Goal: Complete application form

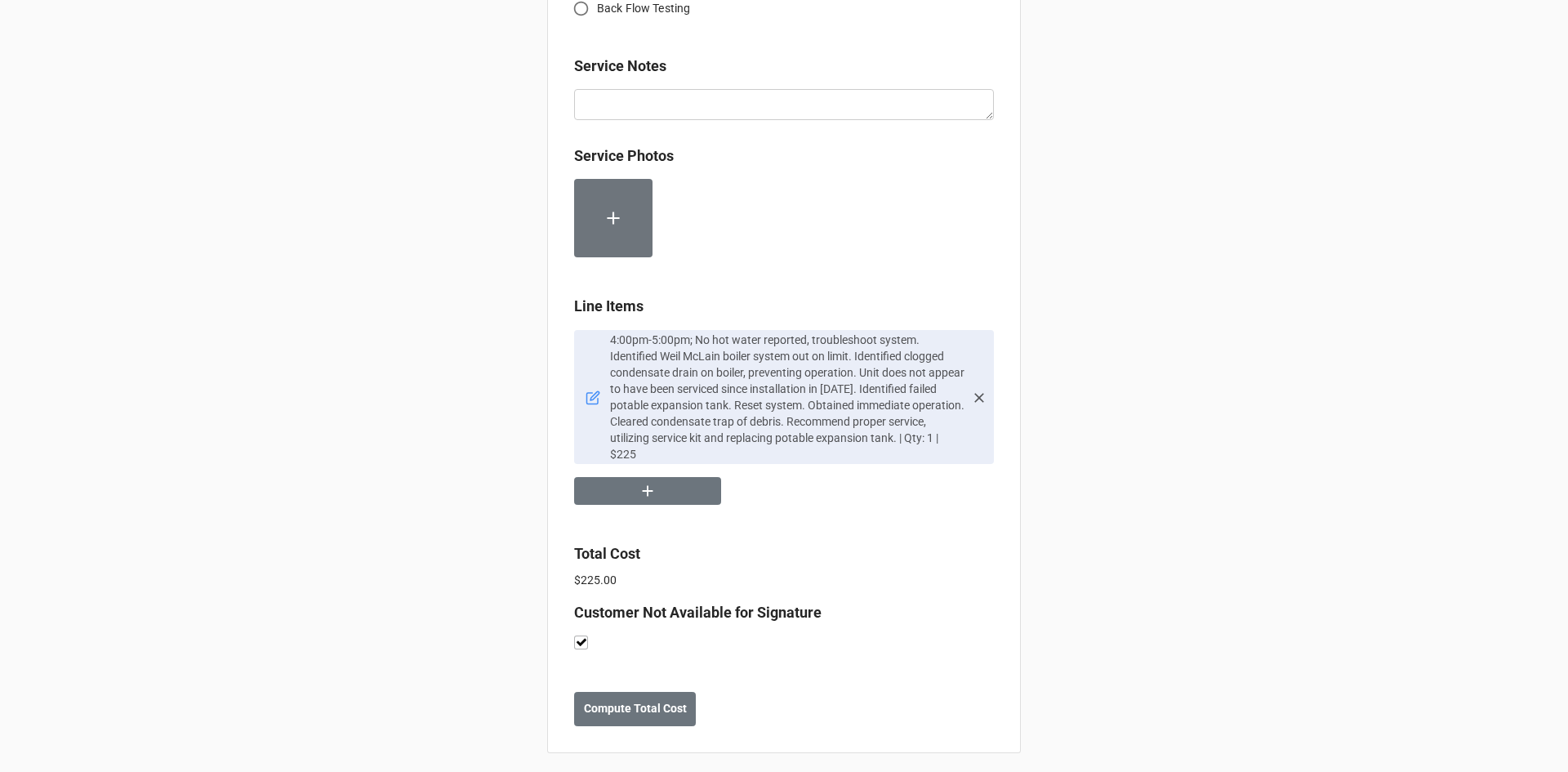
scroll to position [817, 0]
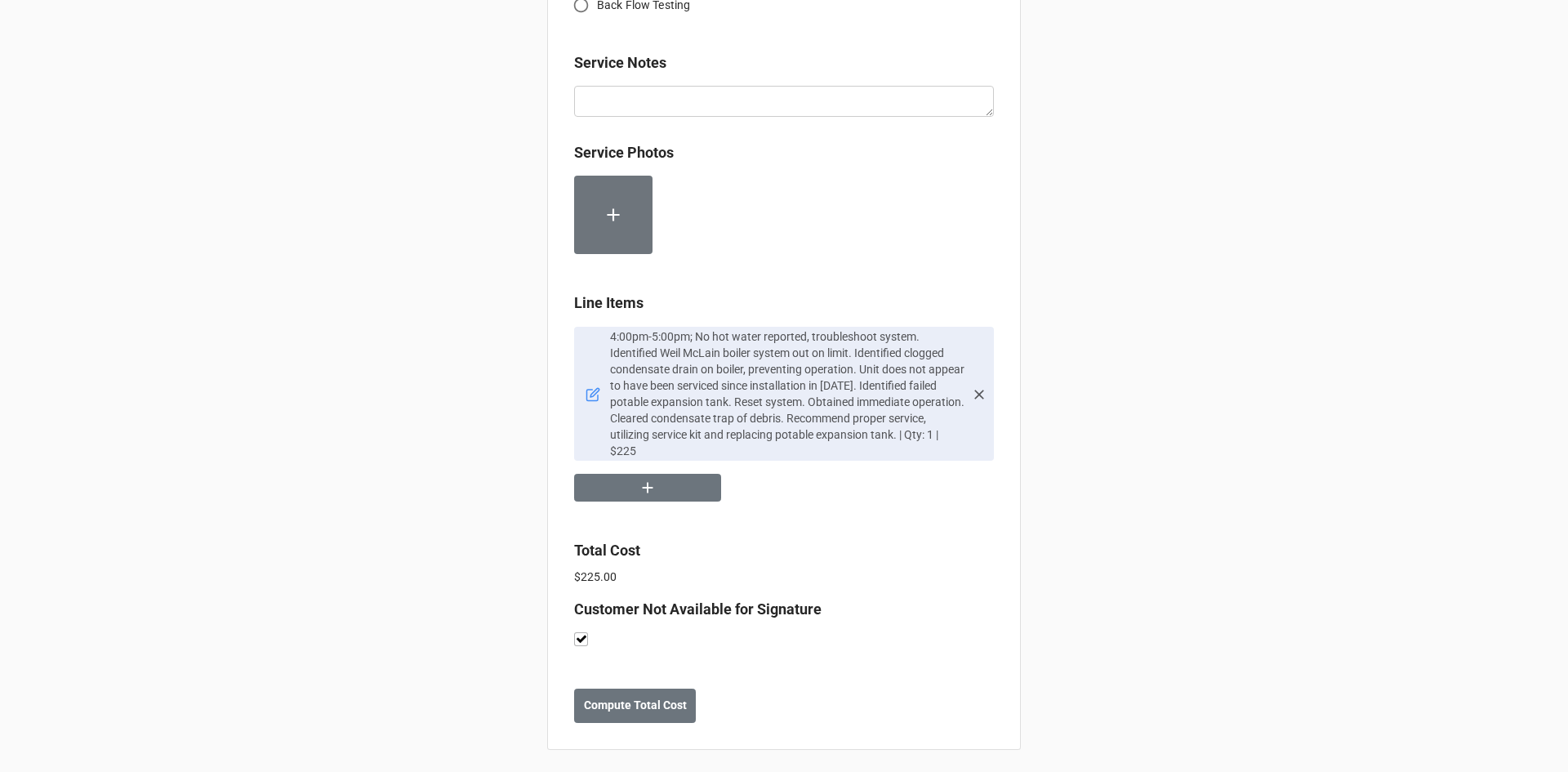
click at [590, 396] on icon at bounding box center [595, 393] width 9 height 9
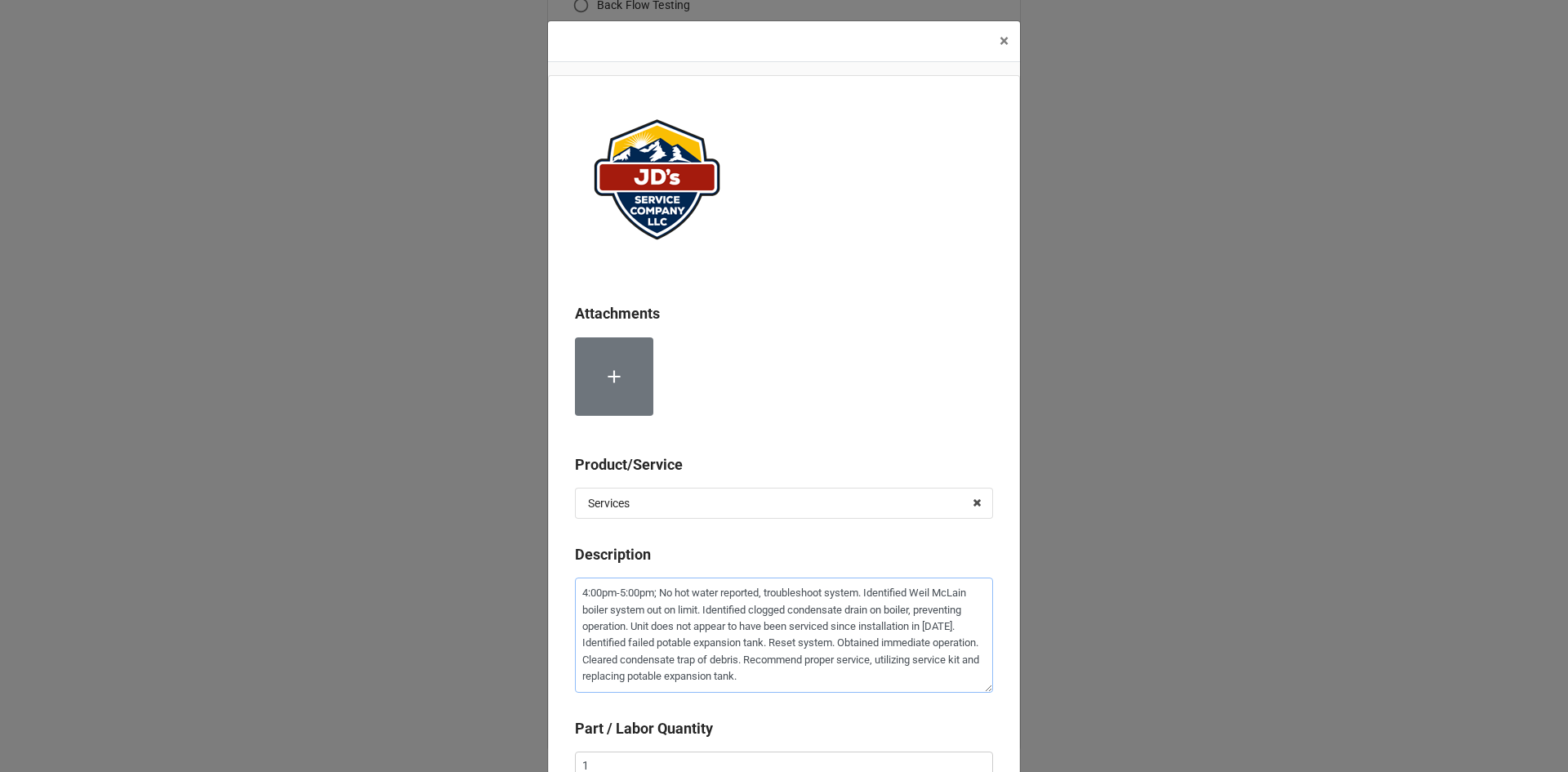
click at [654, 592] on textarea "4:00pm-5:00pm; No hot water reported, troubleshoot system. Identified Weil McLa…" at bounding box center [784, 634] width 418 height 115
paste textarea "[STREET_ADDRESS][PERSON_NAME]"
type textarea "x"
type textarea "4:00pm-5:00pm;[STREET_ADDRESS][PERSON_NAME] No hot water reported, troubleshoot…"
click at [654, 591] on textarea "4:00pm-5:00pm;[STREET_ADDRESS][PERSON_NAME] No hot water reported, troubleshoot…" at bounding box center [784, 634] width 418 height 115
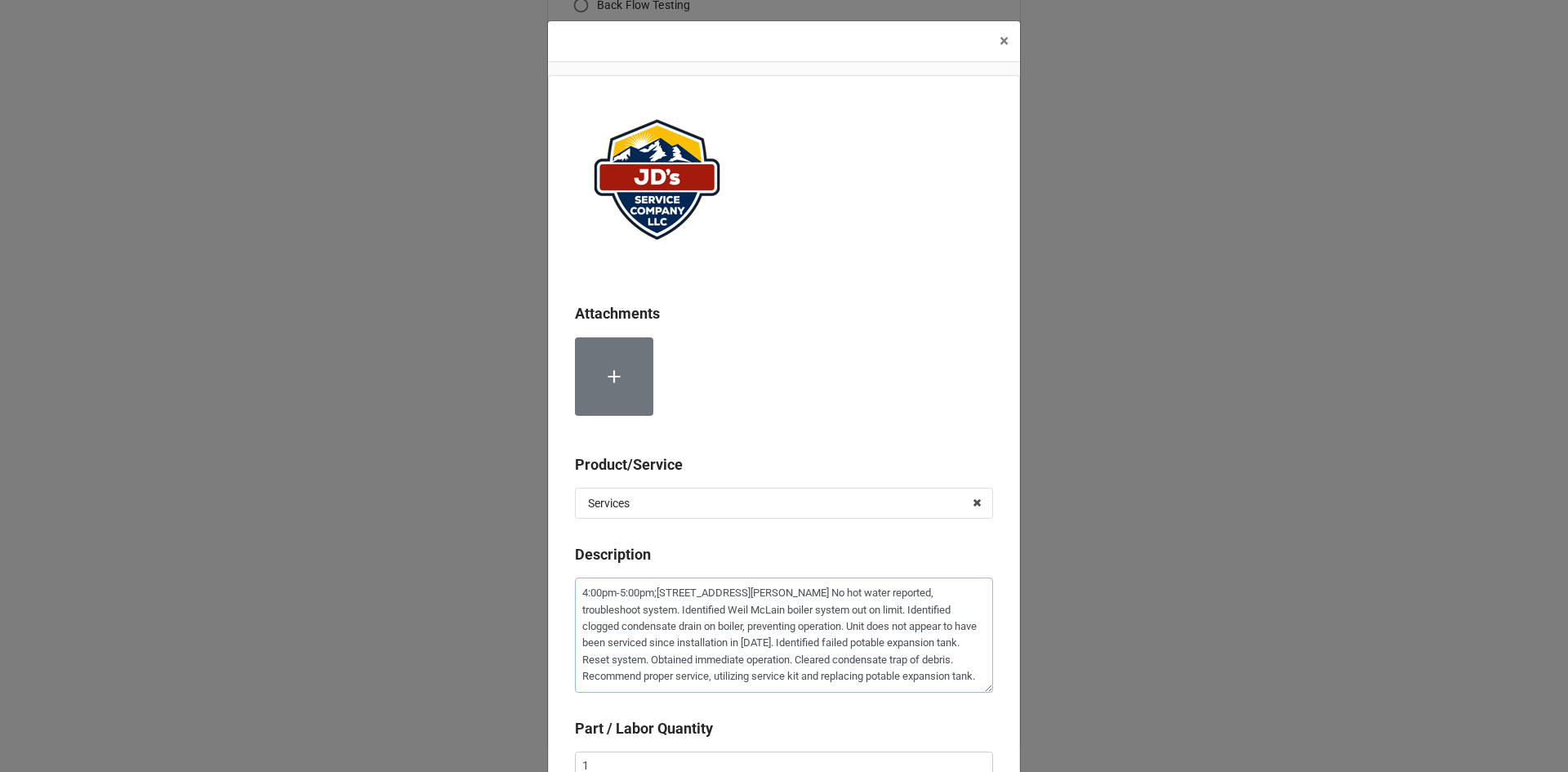
type textarea "x"
type textarea "4:00pm-5:00pm; [STREET_ADDRESS][PERSON_NAME] No hot water reported, troubleshoo…"
type textarea "x"
type textarea "4:00pm-5:00pm; [STREET_ADDRESS][PERSON_NAME] No hot water reported, troubleshoo…"
type textarea "x"
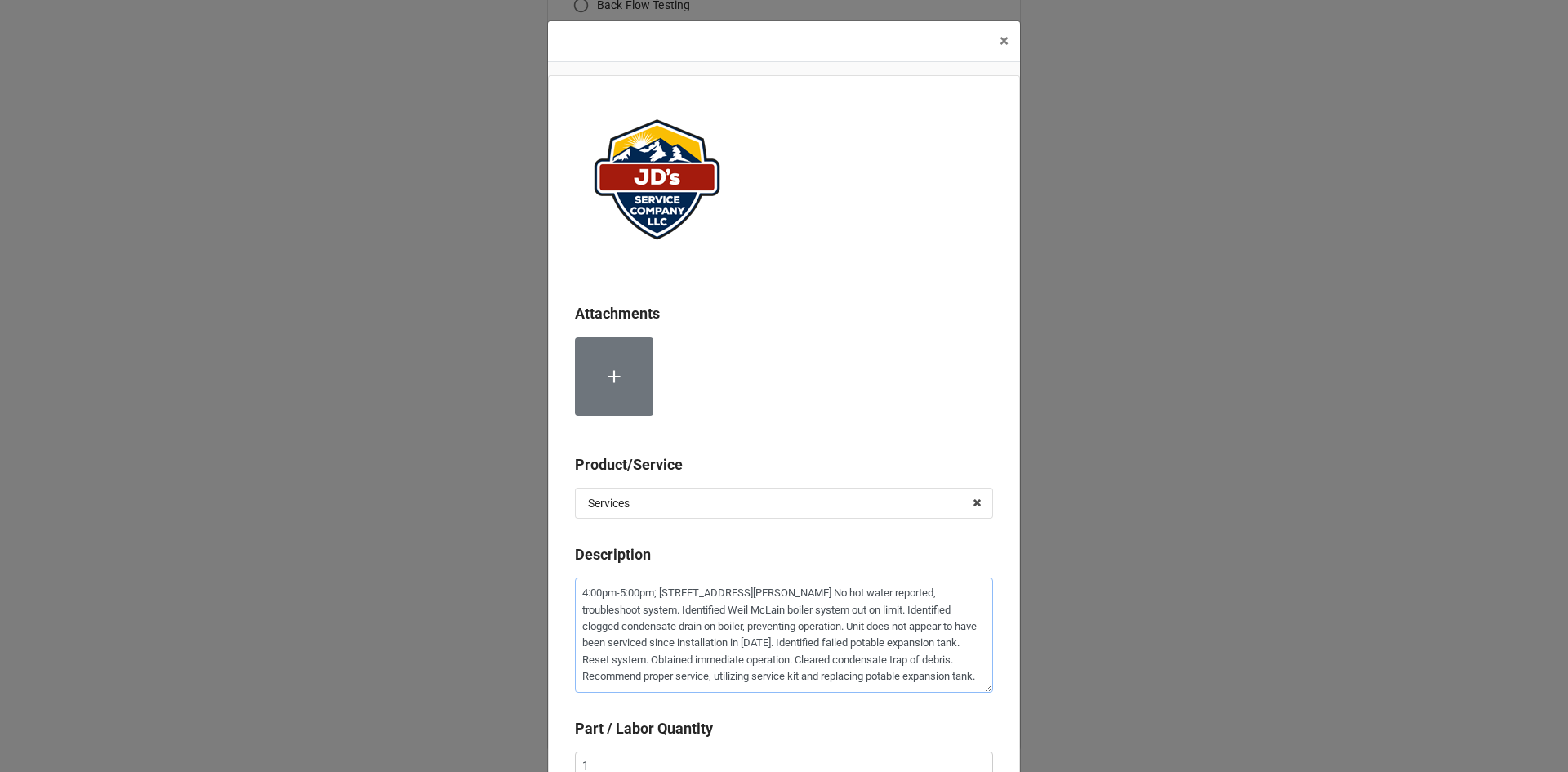
type textarea "4:00pm-5:00pm; [STREET_ADDRESS][PERSON_NAME] No hot water reported, troubleshoo…"
type textarea "x"
type textarea "4:00pm-5:00pm; [STREET_ADDRESS][PERSON_NAME] No hot water reported, troubleshoo…"
type textarea "x"
type textarea "4:00pm-5:00pm; Serv700 [STREET_ADDRESS][PERSON_NAME] No hot water reported, tro…"
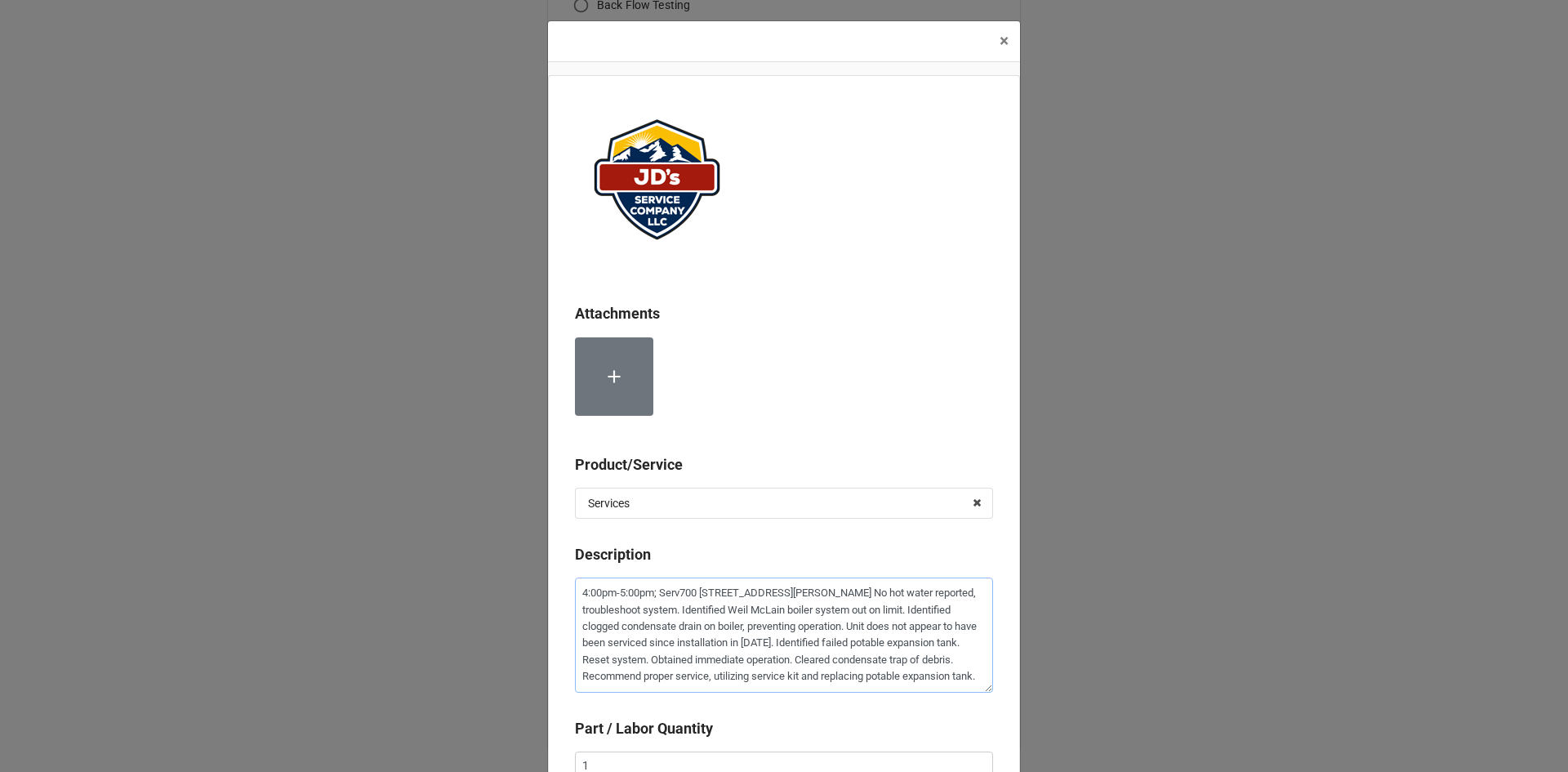
type textarea "x"
type textarea "4:00pm-5:00pm; [STREET_ADDRESS][PERSON_NAME] No hot water reported, troubleshoo…"
type textarea "x"
type textarea "4:00pm-5:00pm; Servic700 [STREET_ADDRESS][PERSON_NAME] No hot water reported, t…"
type textarea "x"
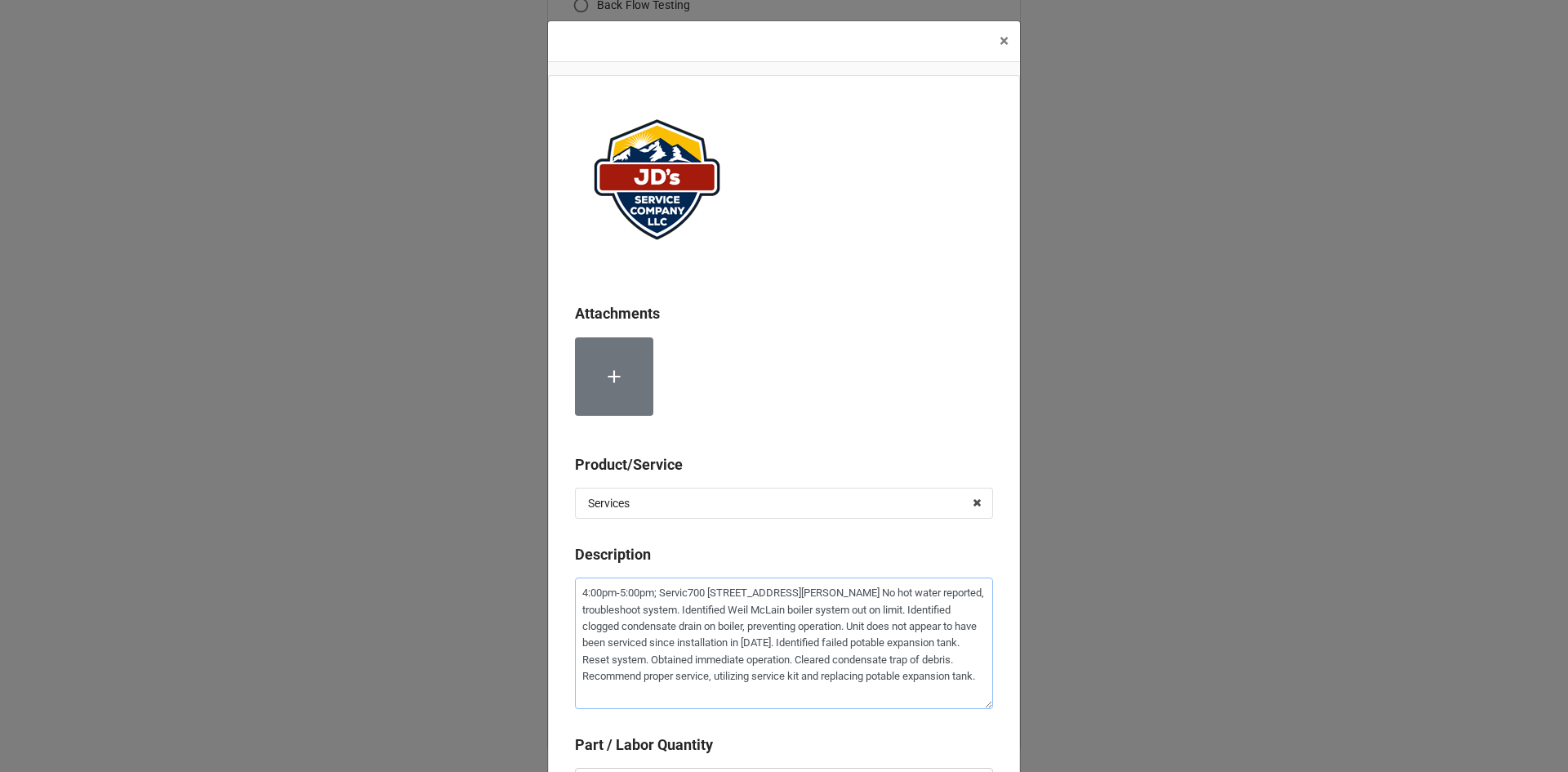
type textarea "4:00pm-5:00pm; [STREET_ADDRESS][PERSON_NAME] No hot water reported, troubleshoo…"
type textarea "x"
type textarea "4:00pm-5:00pm; Service [STREET_ADDRESS][PERSON_NAME] No hot water reported, tro…"
type textarea "x"
type textarea "4:00pm-5:00pm; Service [STREET_ADDRESS][PERSON_NAME] No hot water reported, tro…"
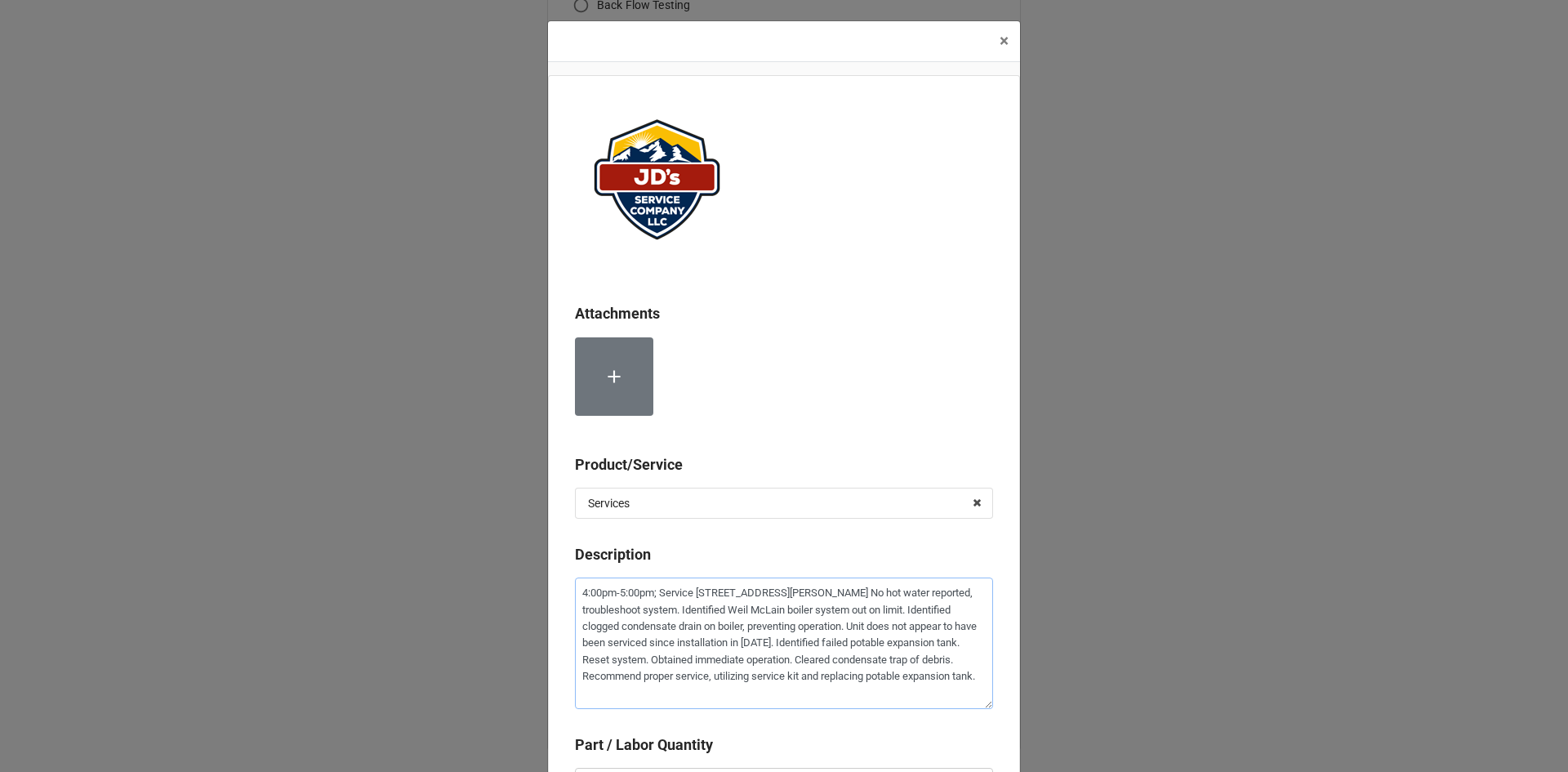
type textarea "x"
type textarea "4:00pm-5:00pm; Service [STREET_ADDRESS][PERSON_NAME] No hot water reported, tro…"
type textarea "x"
type textarea "4:00pm-5:00pm; Service [STREET_ADDRESS][PERSON_NAME] No hot water reported, tro…"
type textarea "x"
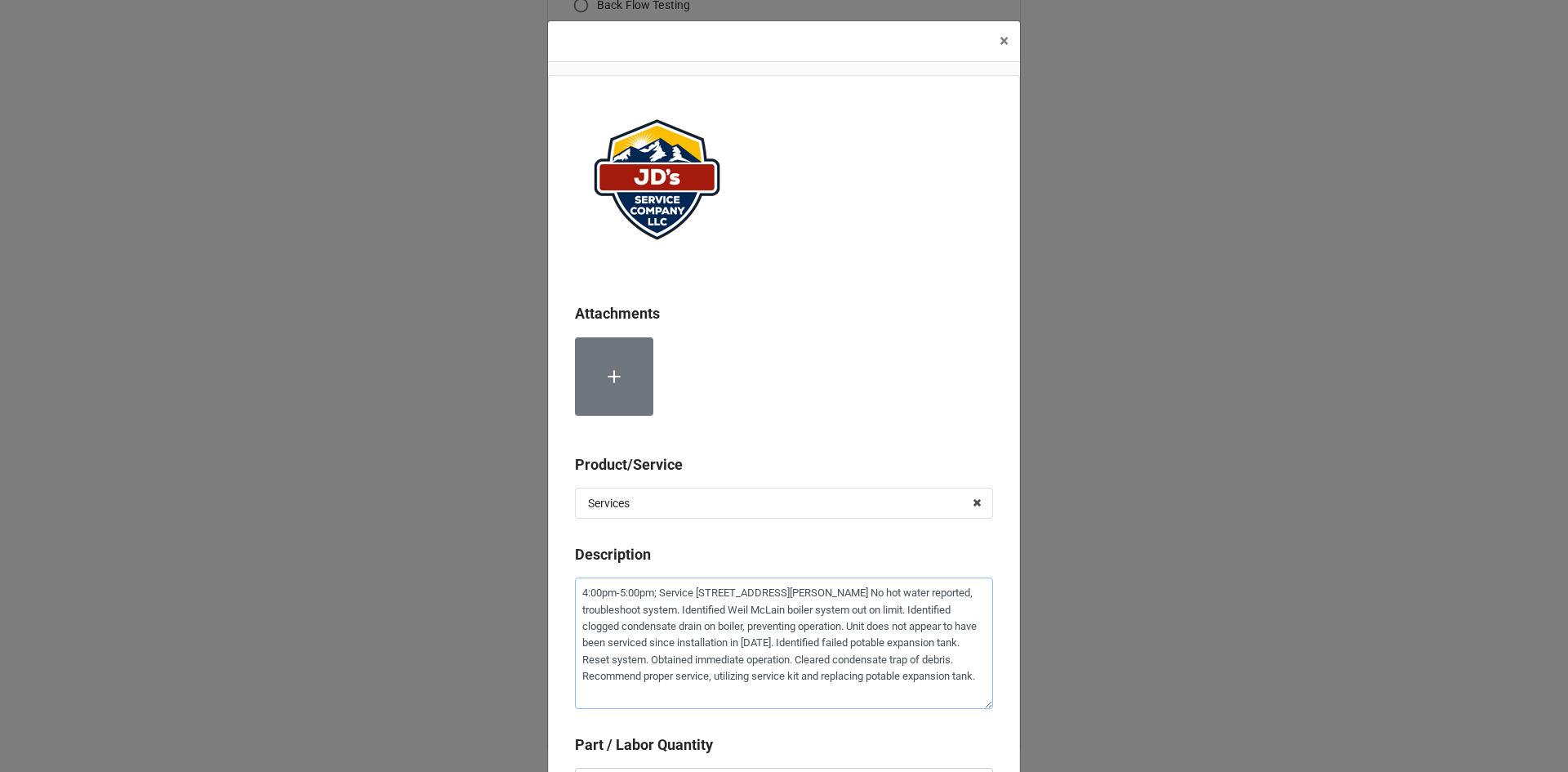
type textarea "4:00pm-5:00pm; Service [STREET_ADDRESS][PERSON_NAME] No hot water reported, tro…"
type textarea "x"
type textarea "4:00pm-5:00pm; Service [STREET_ADDRESS][PERSON_NAME] No hot water reported, tro…"
type textarea "x"
type textarea "4:00pm-5:00pm; Service Add700 [STREET_ADDRESS][PERSON_NAME] No hot water report…"
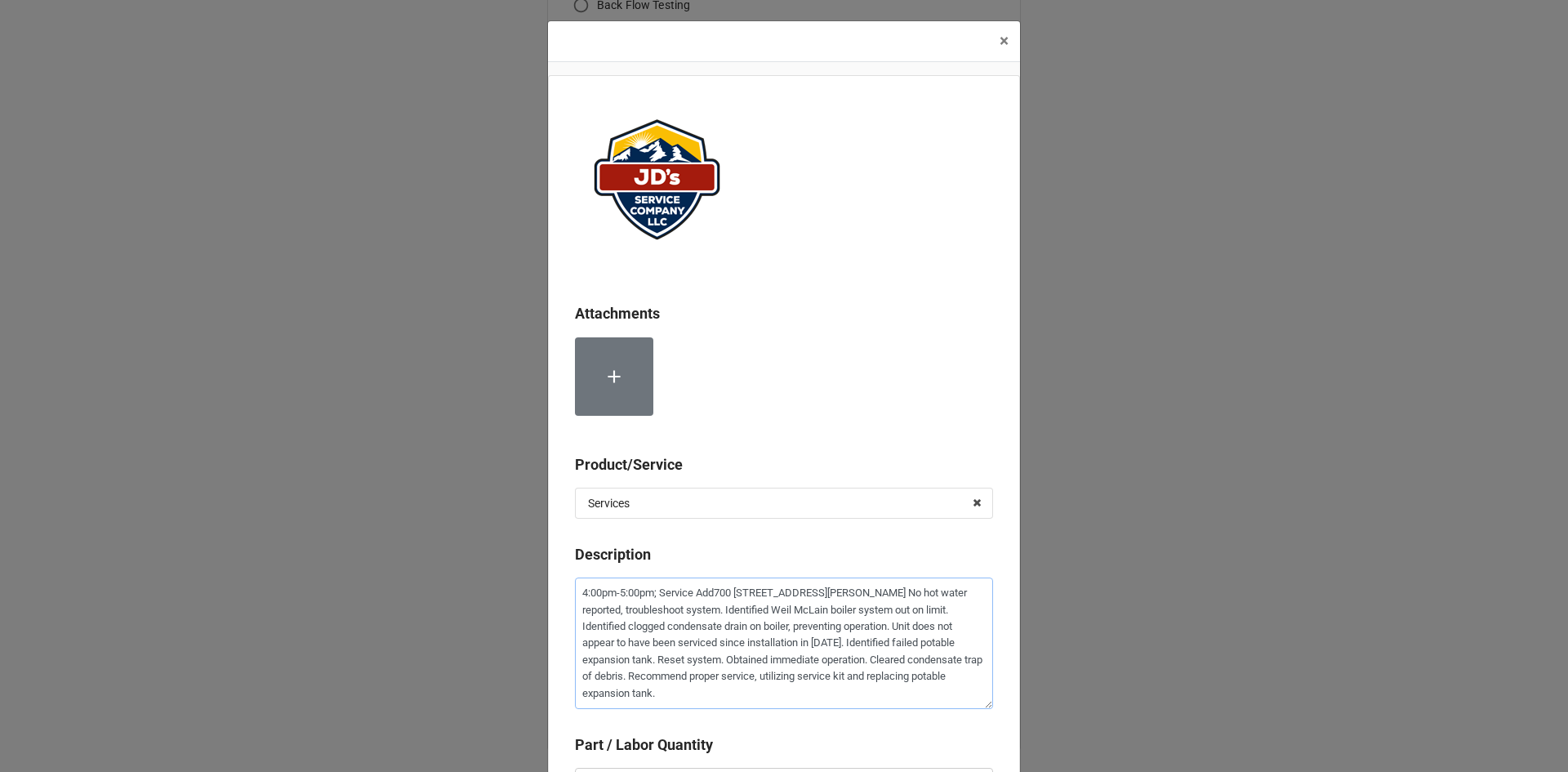
type textarea "x"
type textarea "4:00pm-5:00pm; Service Addr700 [STREET_ADDRESS][PERSON_NAME] No hot water repor…"
type textarea "x"
type textarea "4:00pm-5:00pm; Service Addre700 [STREET_ADDRESS][PERSON_NAME] No hot water repo…"
type textarea "x"
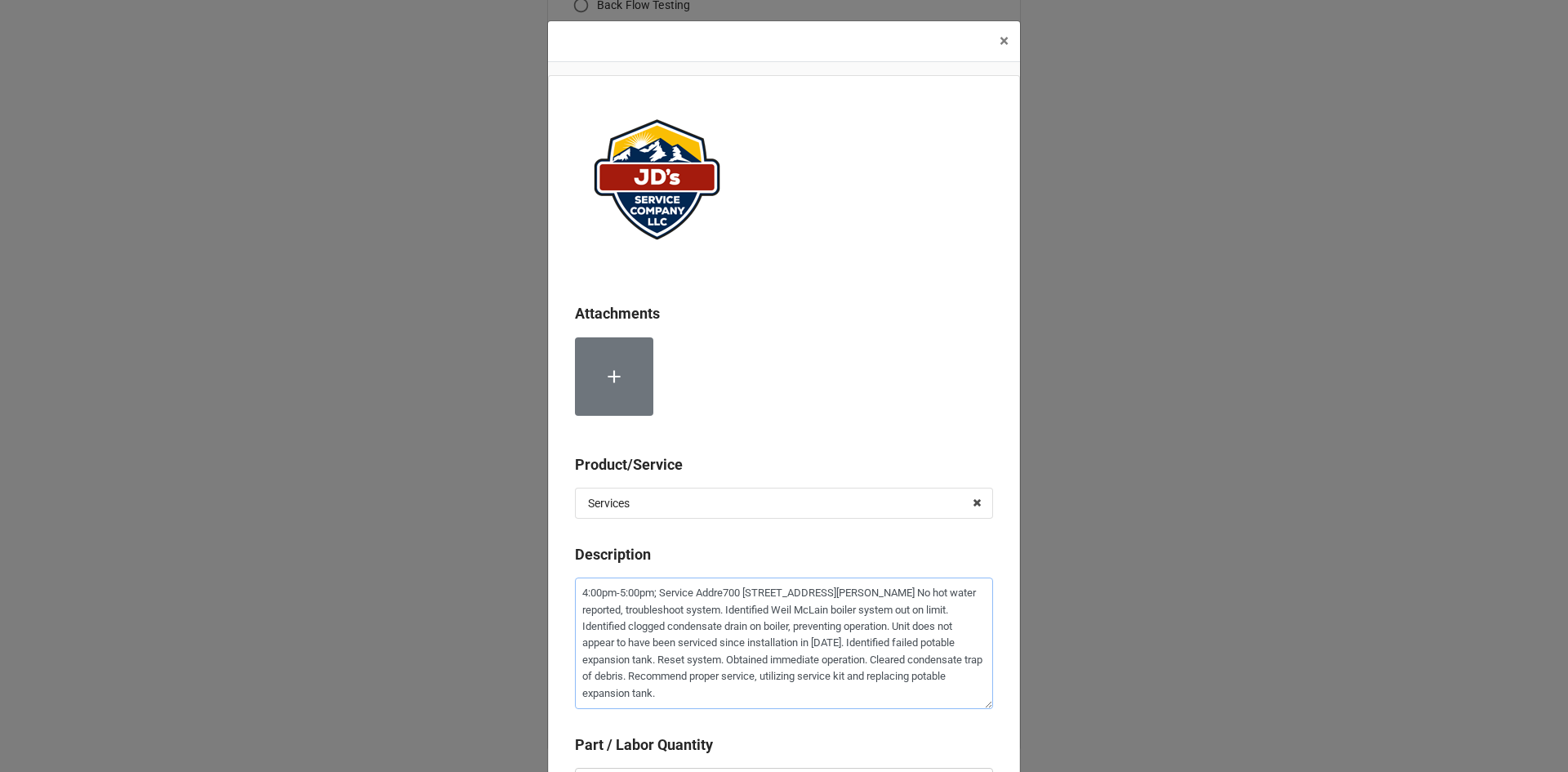
type textarea "4:00pm-5:00pm; Service Addres700 [STREET_ADDRESS][PERSON_NAME] No hot water rep…"
type textarea "x"
type textarea "4:00pm-5:00pm; Service [STREET_ADDRESS][PERSON_NAME] No hot water reported, tro…"
type textarea "x"
type textarea "4:00pm-5:00pm; Service Address:[STREET_ADDRESS][PERSON_NAME] No hot water repor…"
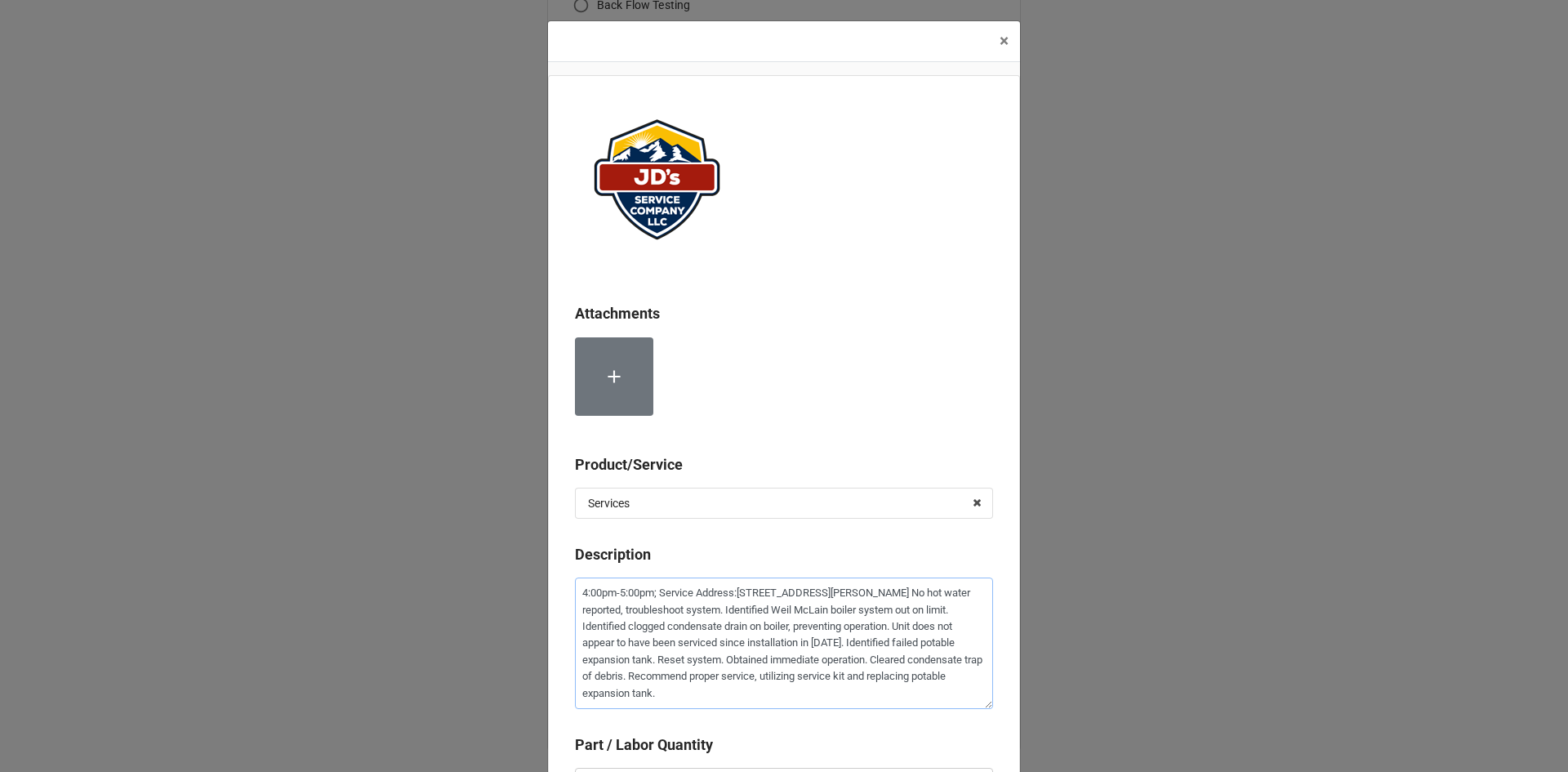
type textarea "x"
type textarea "4:00pm-5:00pm; Service Address: [STREET_ADDRESS][PERSON_NAME] No hot water repo…"
drag, startPoint x: 935, startPoint y: 596, endPoint x: 945, endPoint y: 608, distance: 15.6
click at [935, 597] on textarea "4:00pm-5:00pm; Service Address: [STREET_ADDRESS][PERSON_NAME] No hot water repo…" at bounding box center [784, 643] width 418 height 131
type textarea "x"
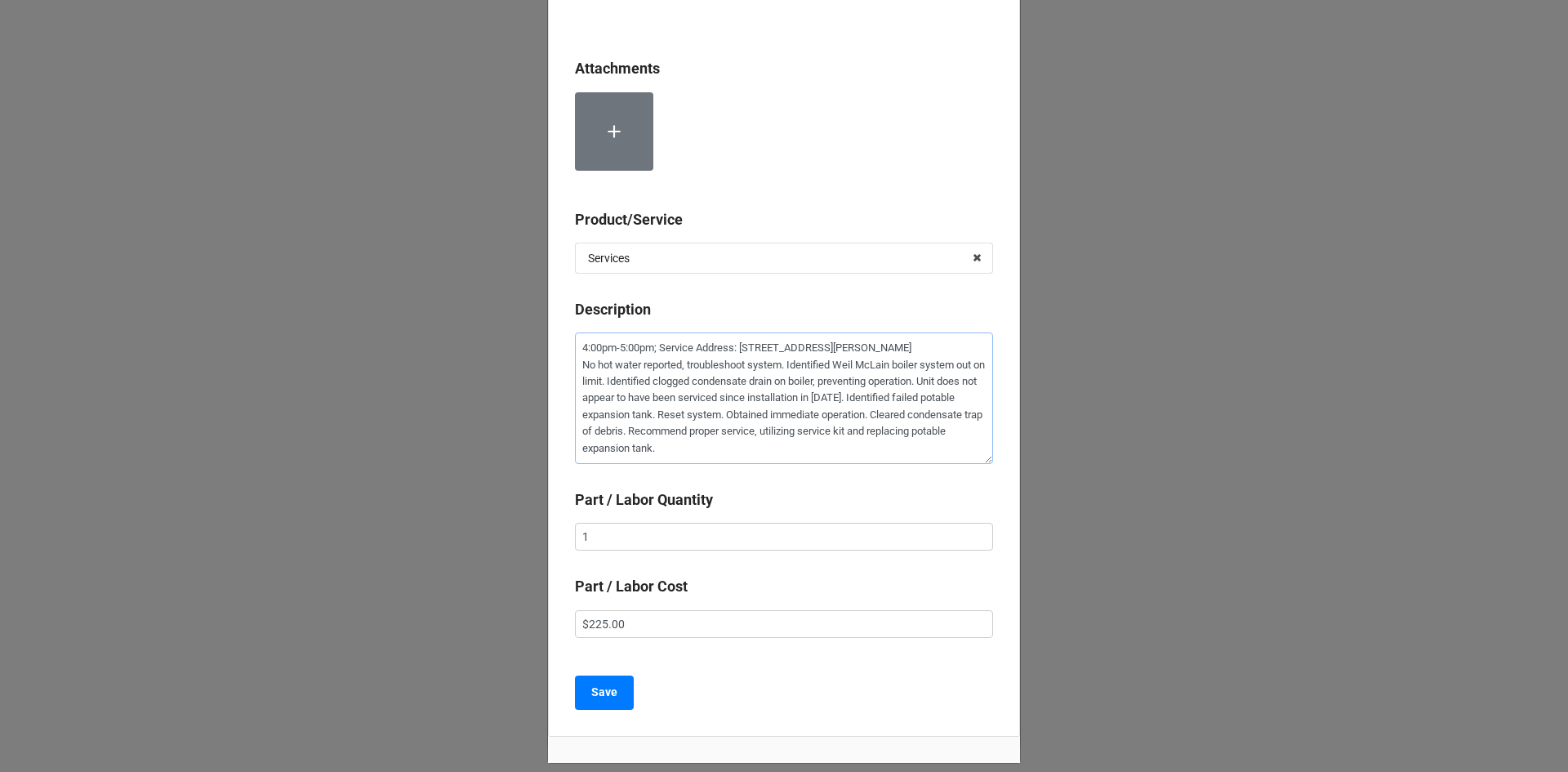
scroll to position [327, 0]
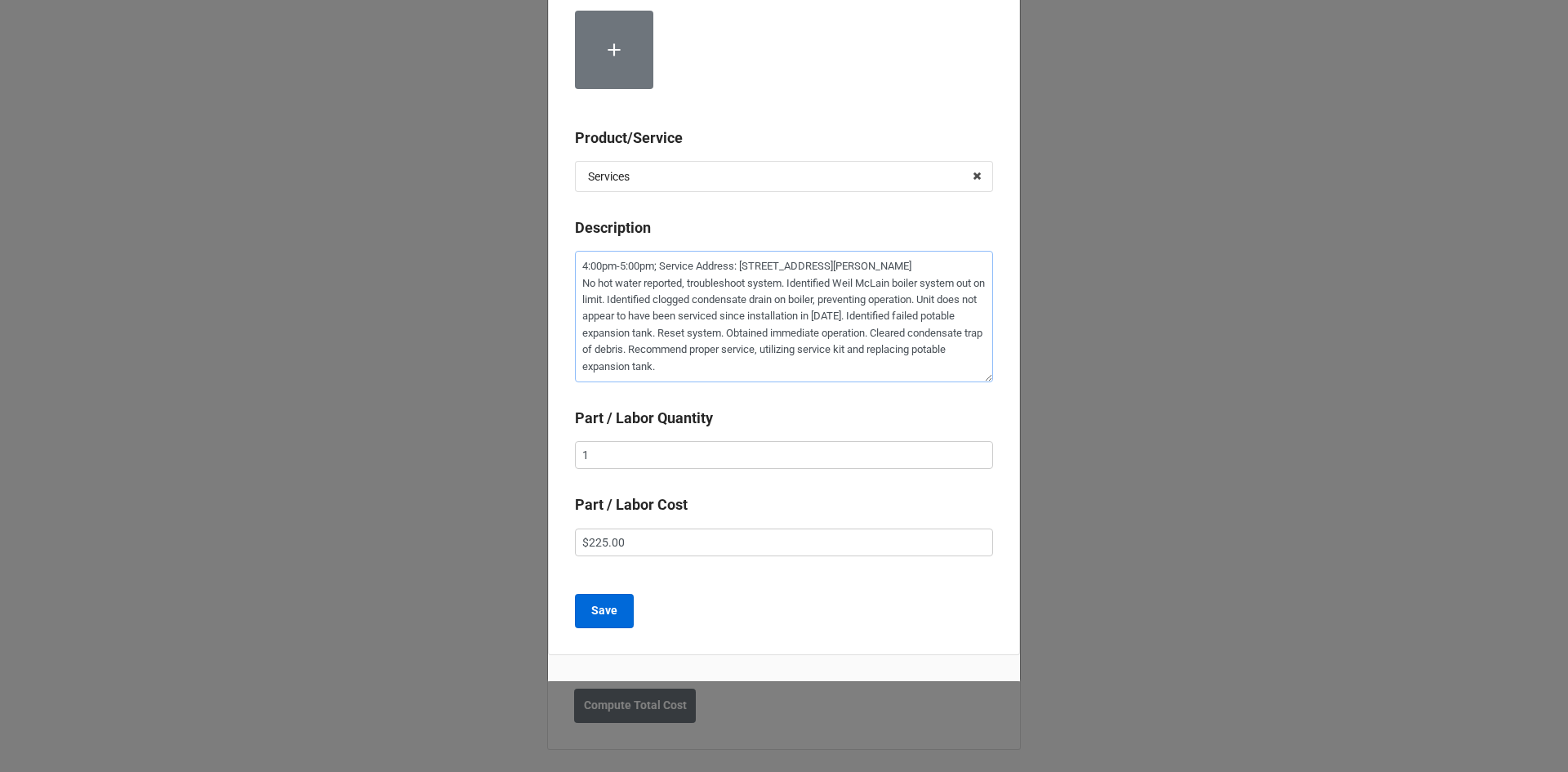
type textarea "4:00pm-5:00pm; Service Address: [STREET_ADDRESS][PERSON_NAME] No hot water repo…"
click at [593, 607] on b "Save" at bounding box center [605, 610] width 26 height 17
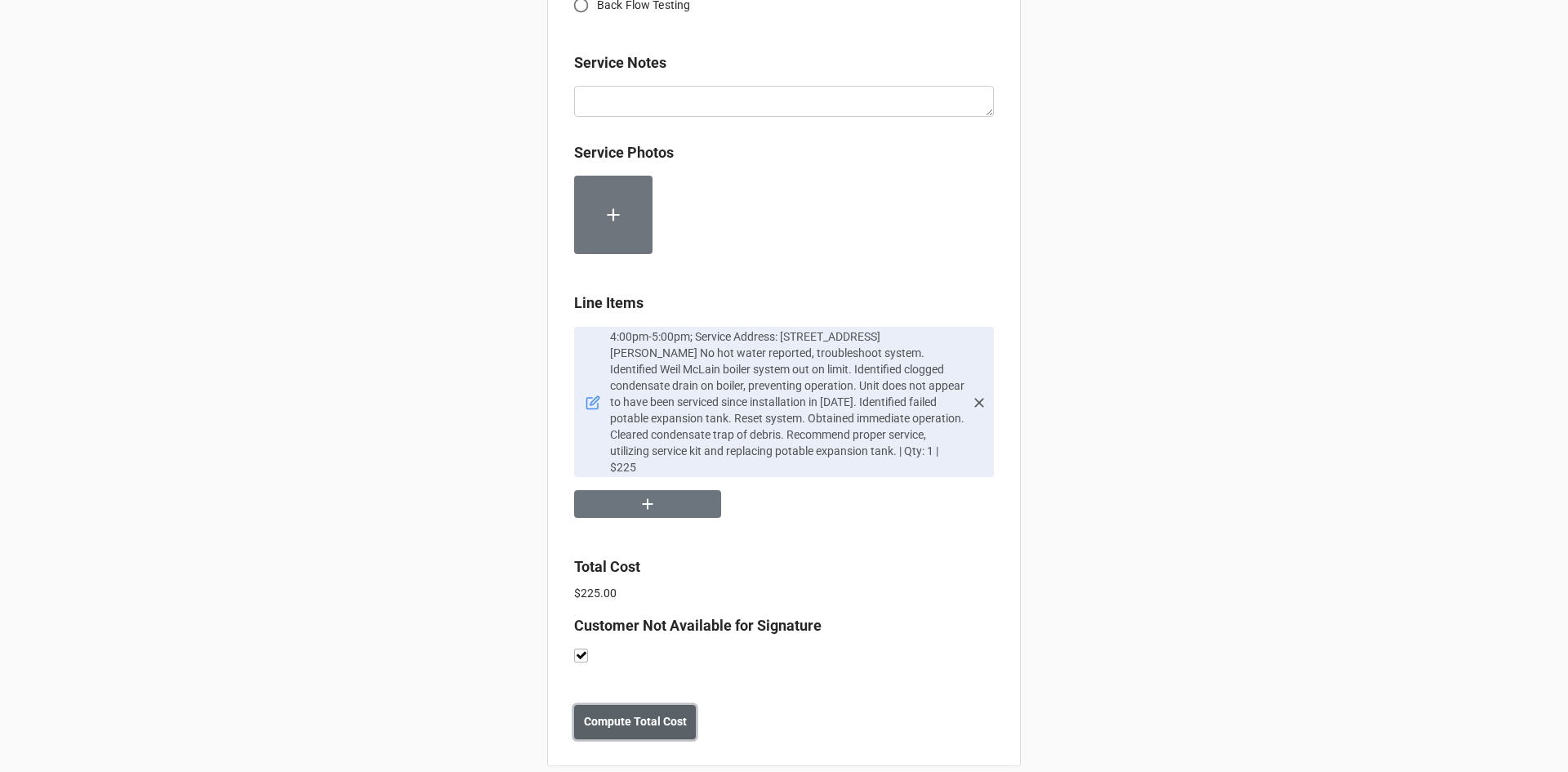
click at [652, 713] on b "Compute Total Cost" at bounding box center [635, 721] width 103 height 17
click at [601, 713] on b "Save" at bounding box center [604, 721] width 26 height 17
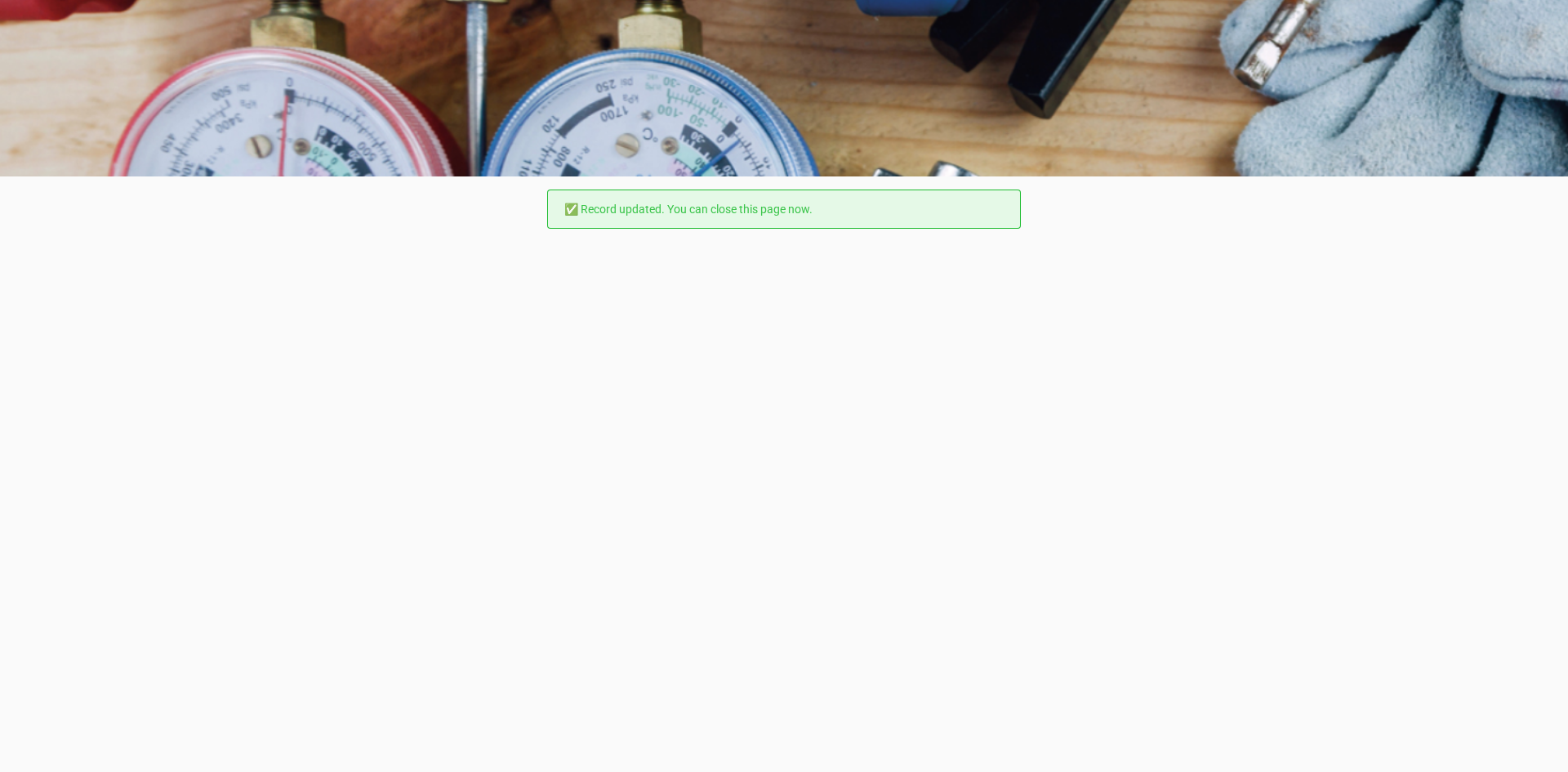
scroll to position [0, 0]
